Goal: Information Seeking & Learning: Learn about a topic

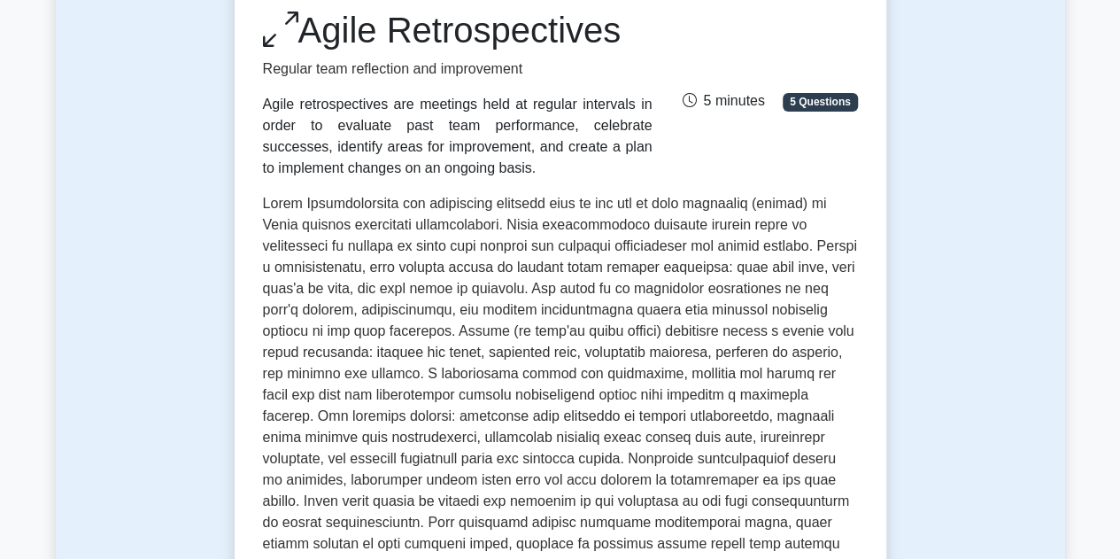
scroll to position [250, 0]
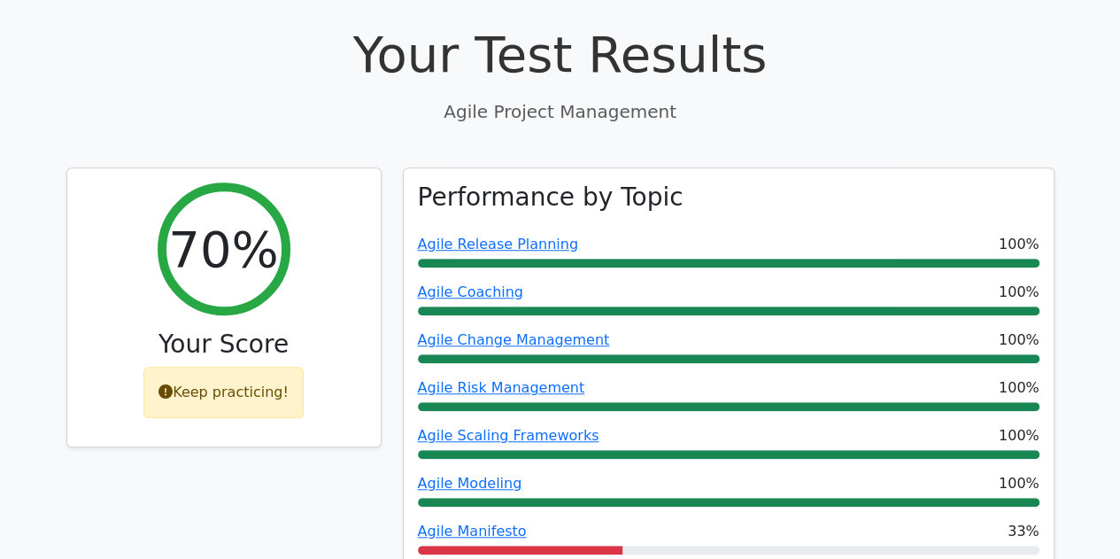
scroll to position [531, 0]
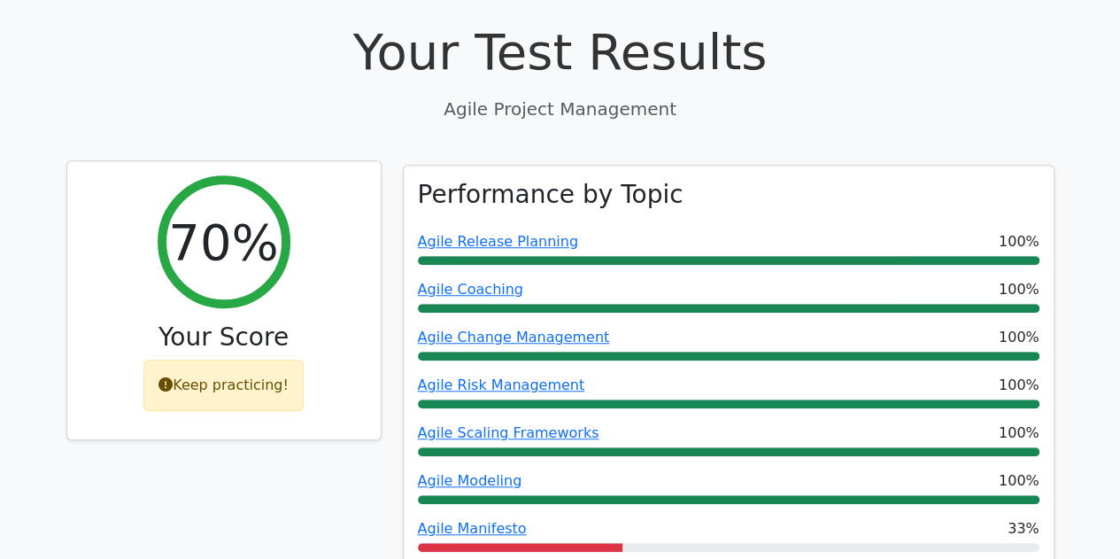
click at [173, 377] on icon at bounding box center [166, 384] width 14 height 14
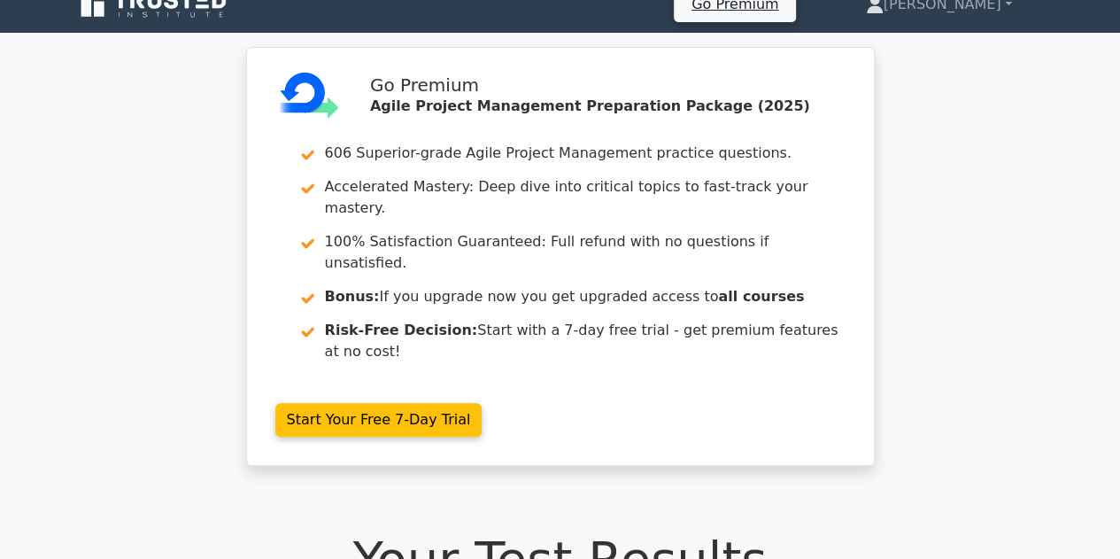
scroll to position [0, 0]
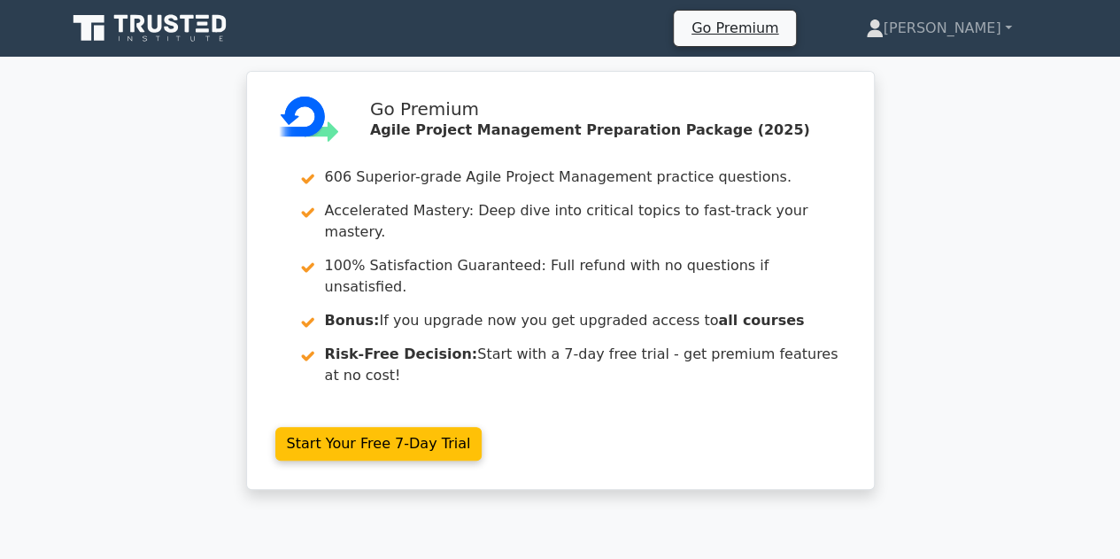
click at [117, 21] on icon at bounding box center [151, 29] width 170 height 34
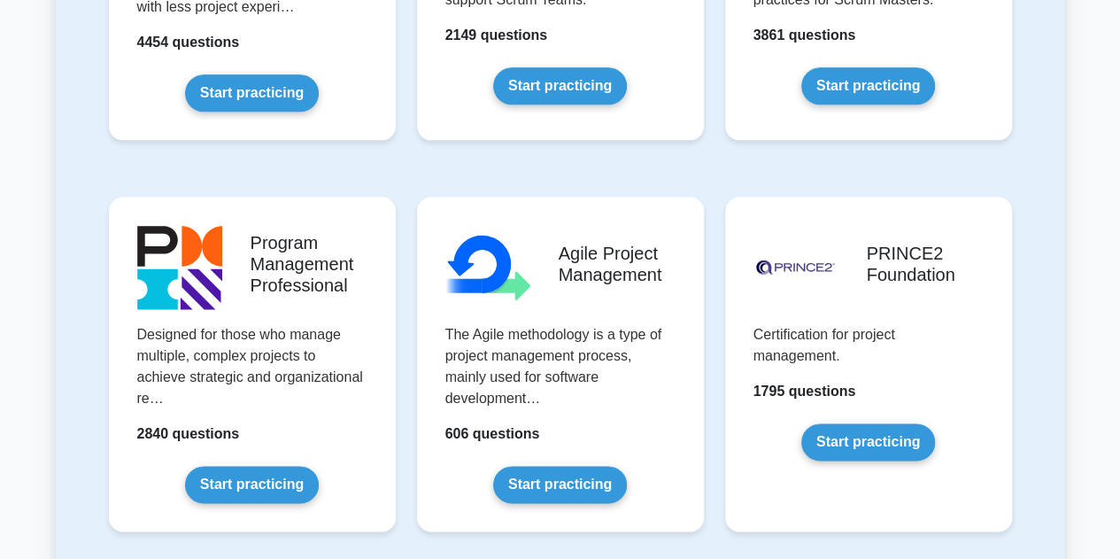
scroll to position [994, 0]
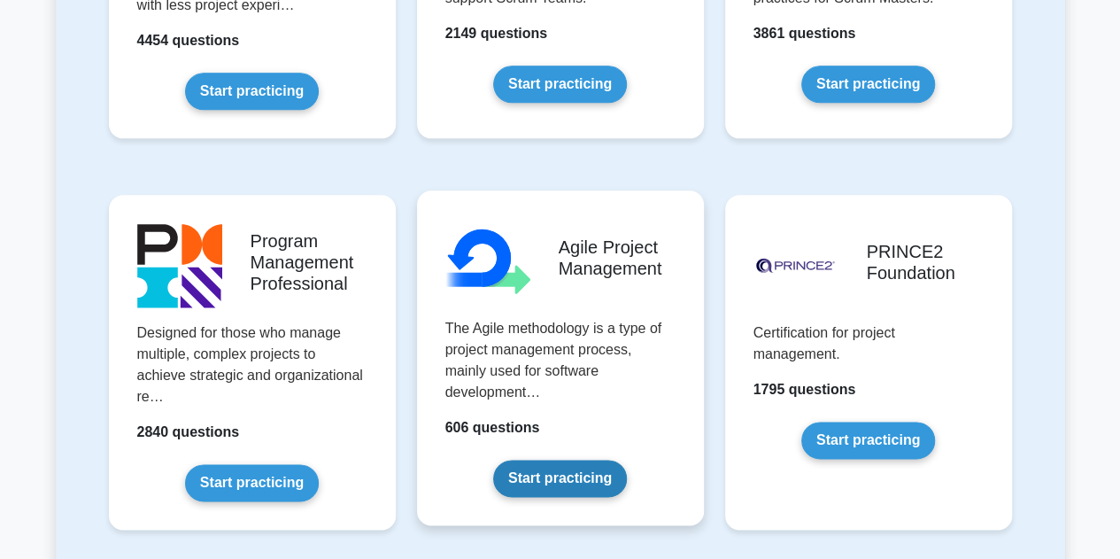
click at [567, 464] on link "Start practicing" at bounding box center [560, 478] width 134 height 37
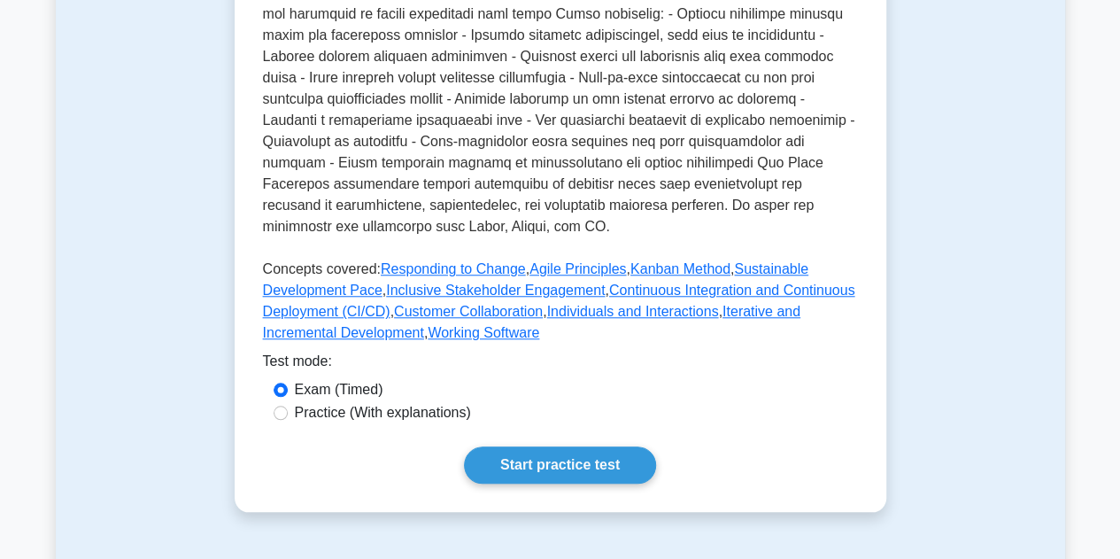
scroll to position [647, 0]
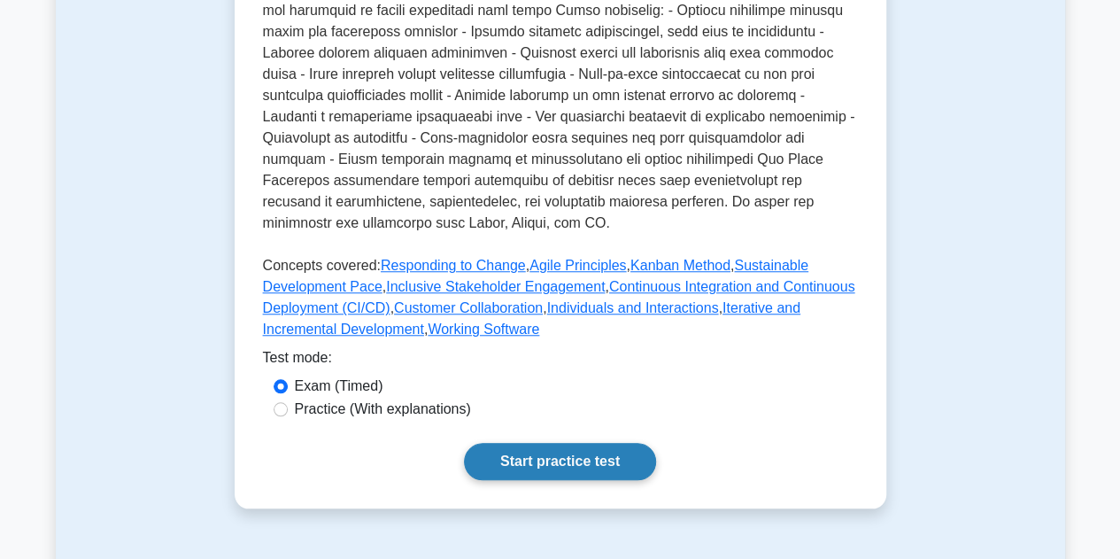
click at [545, 459] on link "Start practice test" at bounding box center [560, 461] width 192 height 37
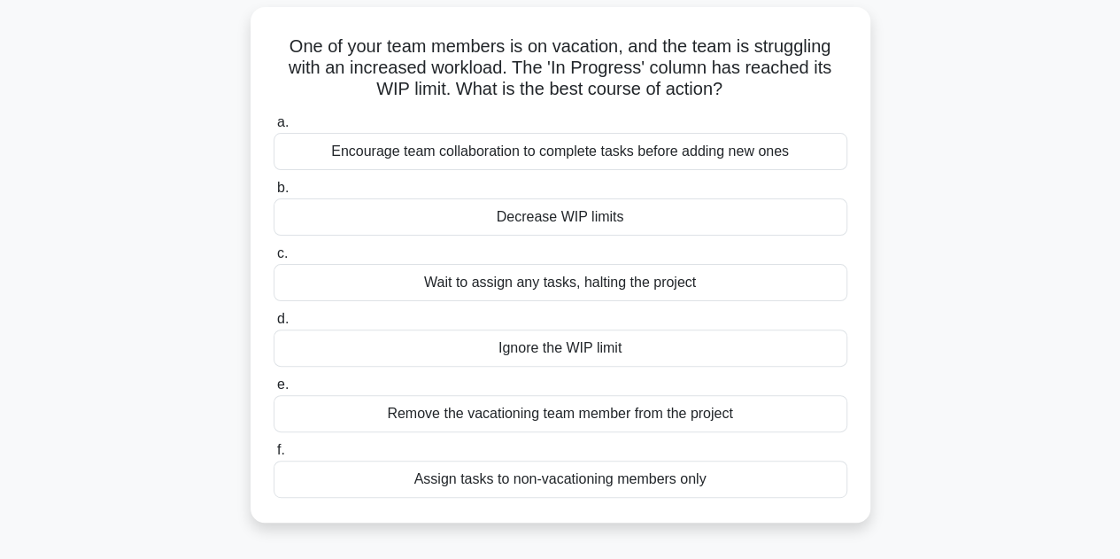
scroll to position [121, 0]
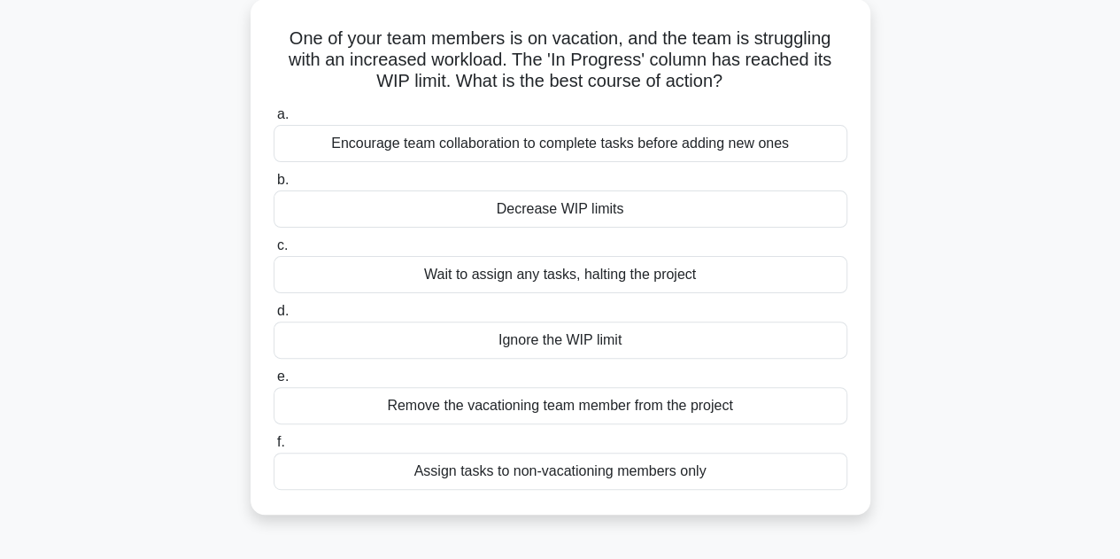
click at [469, 465] on div "Assign tasks to non-vacationing members only" at bounding box center [561, 470] width 574 height 37
click at [274, 448] on input "f. Assign tasks to non-vacationing members only" at bounding box center [274, 443] width 0 height 12
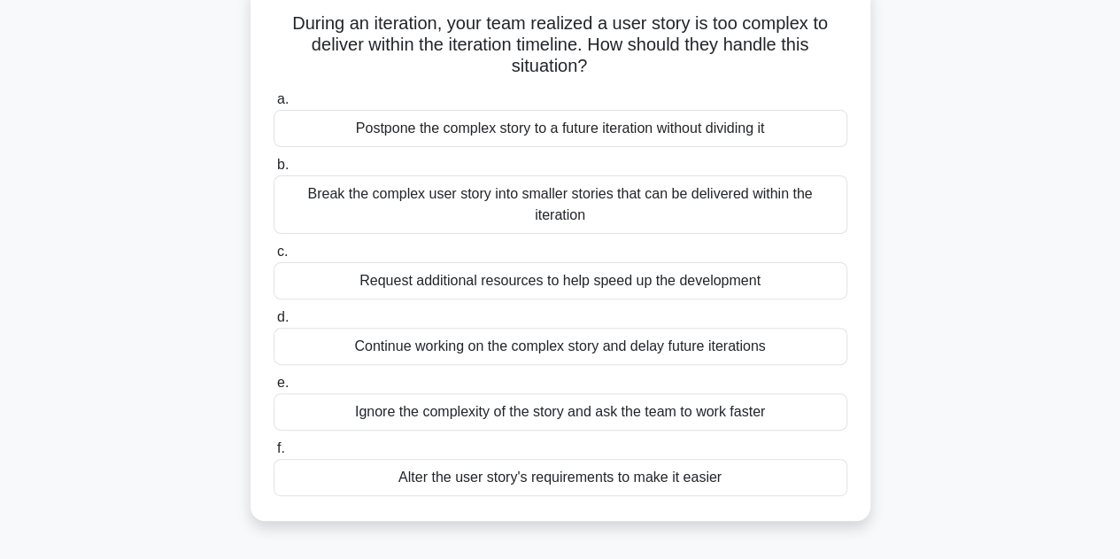
scroll to position [138, 0]
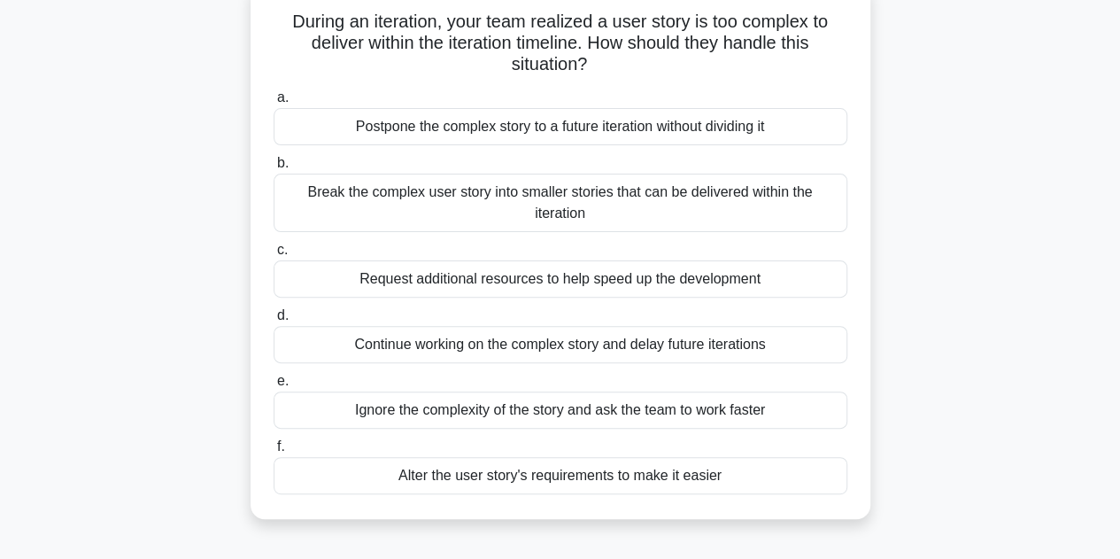
click at [632, 197] on div "Break the complex user story into smaller stories that can be delivered within …" at bounding box center [561, 203] width 574 height 58
click at [274, 169] on input "b. Break the complex user story into smaller stories that can be delivered with…" at bounding box center [274, 164] width 0 height 12
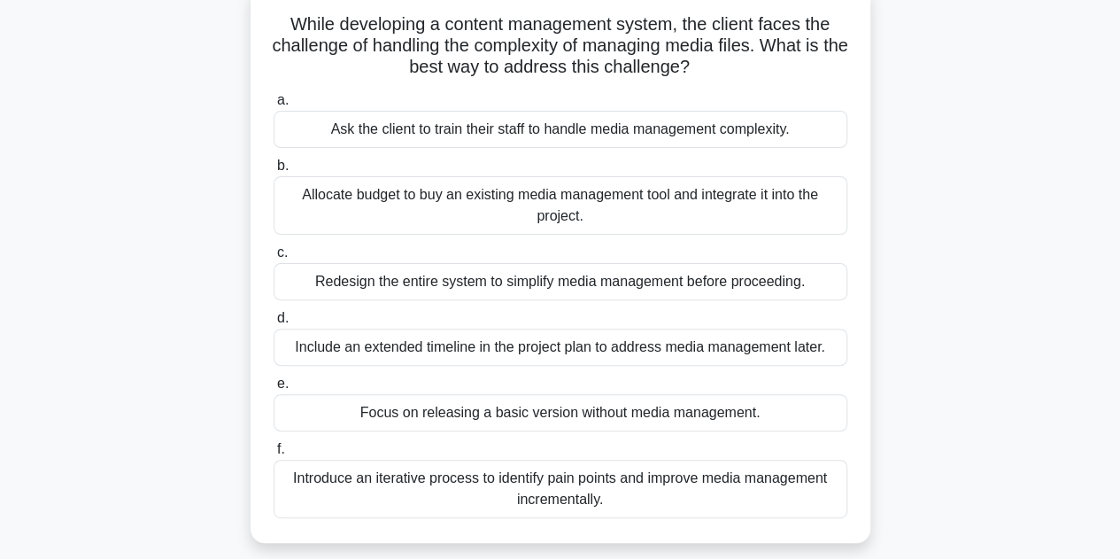
scroll to position [157, 0]
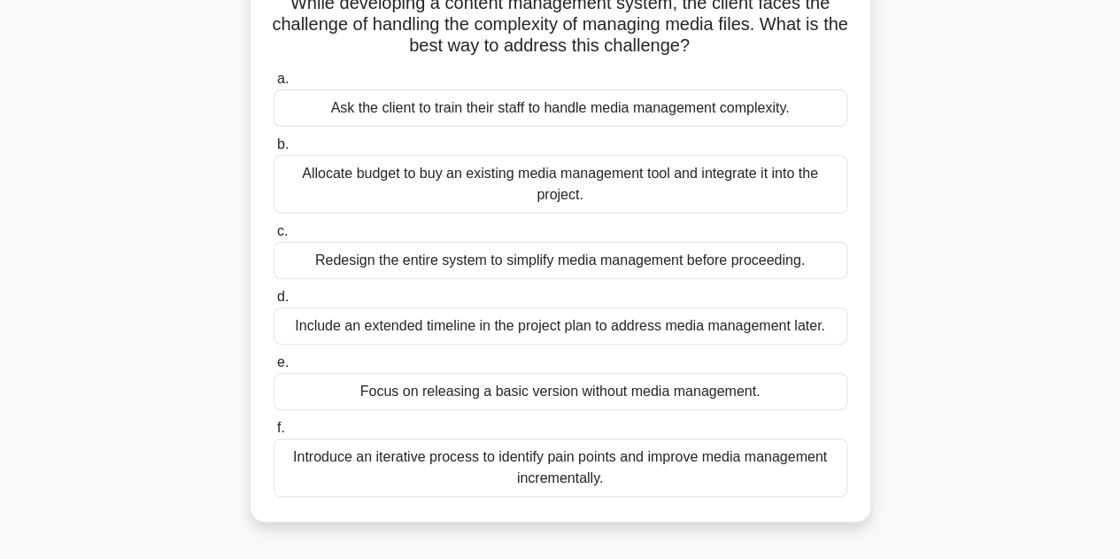
click at [520, 461] on div "Introduce an iterative process to identify pain points and improve media manage…" at bounding box center [561, 467] width 574 height 58
click at [274, 434] on input "f. Introduce an iterative process to identify pain points and improve media man…" at bounding box center [274, 428] width 0 height 12
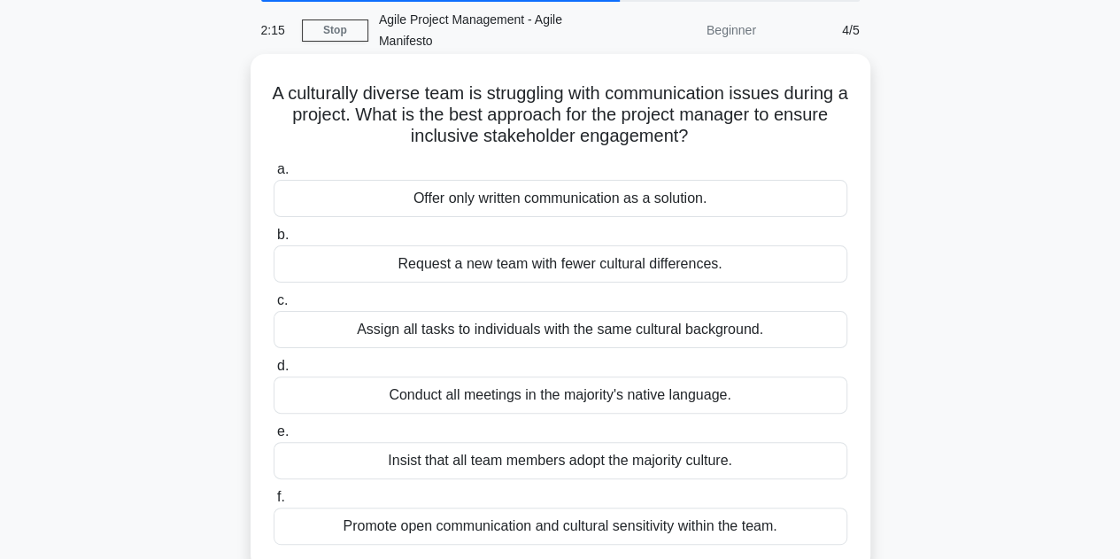
scroll to position [90, 0]
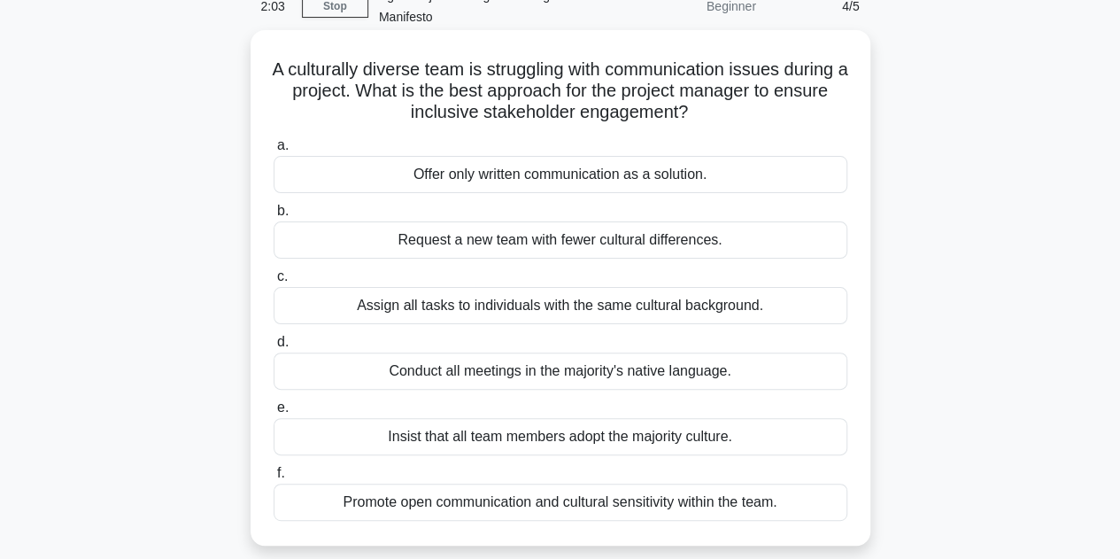
click at [508, 504] on div "Promote open communication and cultural sensitivity within the team." at bounding box center [561, 501] width 574 height 37
click at [274, 479] on input "f. Promote open communication and cultural sensitivity within the team." at bounding box center [274, 474] width 0 height 12
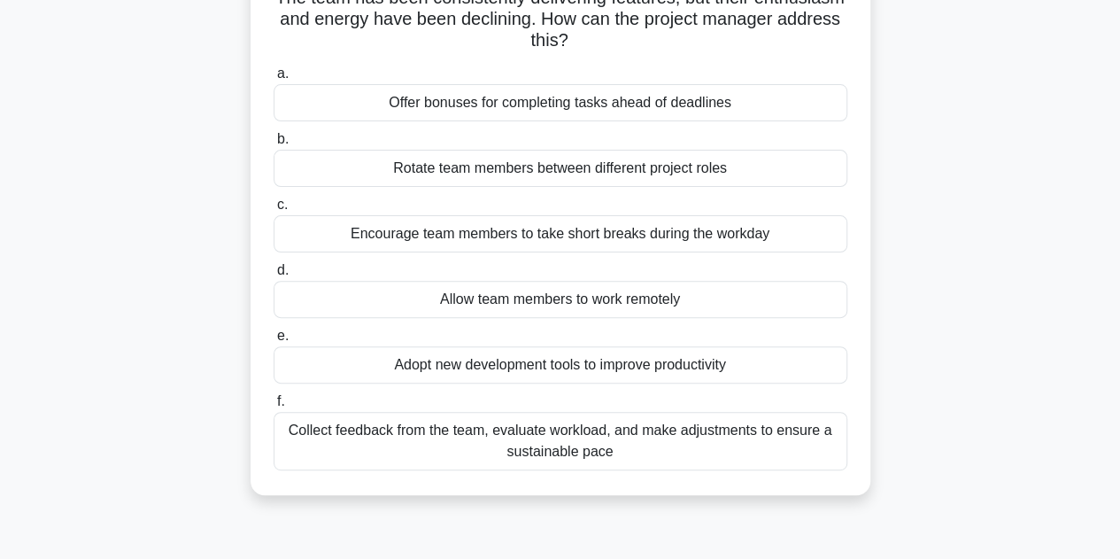
scroll to position [172, 0]
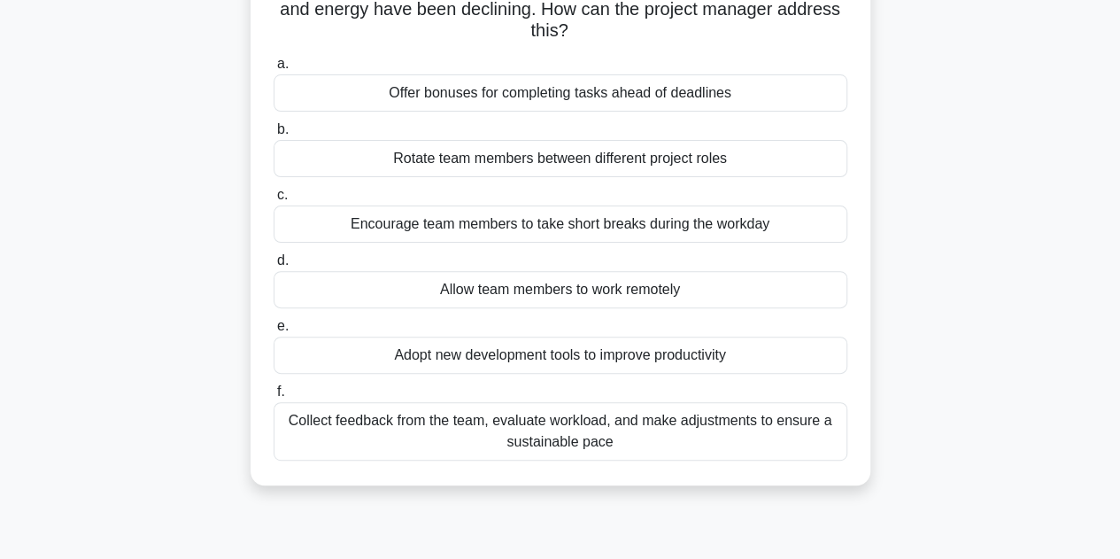
click at [478, 421] on div "Collect feedback from the team, evaluate workload, and make adjustments to ensu…" at bounding box center [561, 431] width 574 height 58
click at [274, 398] on input "f. Collect feedback from the team, evaluate workload, and make adjustments to e…" at bounding box center [274, 392] width 0 height 12
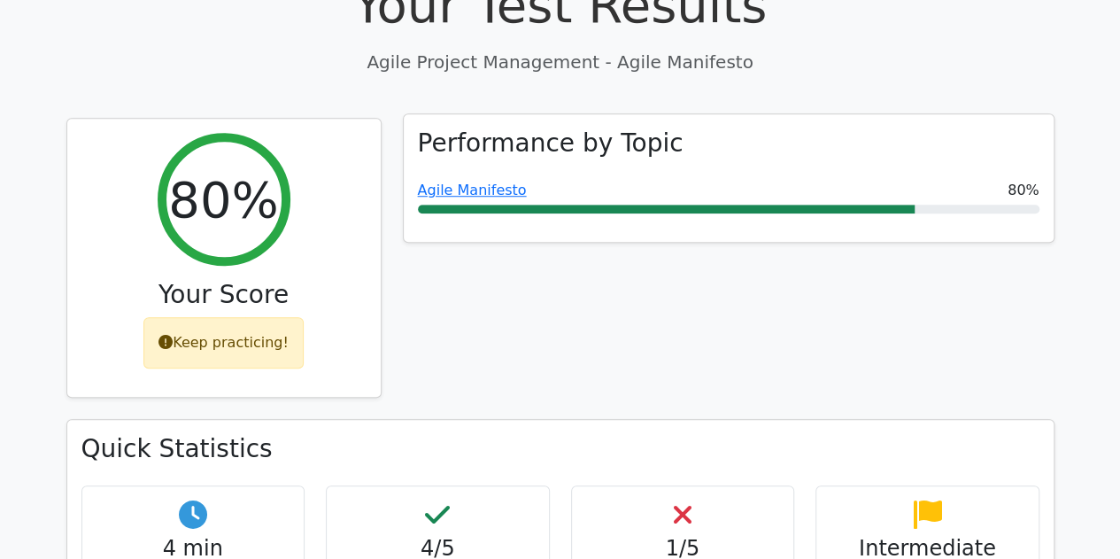
scroll to position [579, 0]
